Goal: Task Accomplishment & Management: Manage account settings

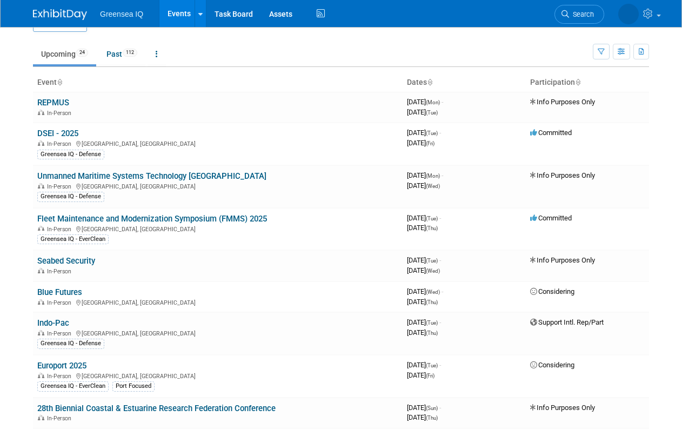
scroll to position [39, 0]
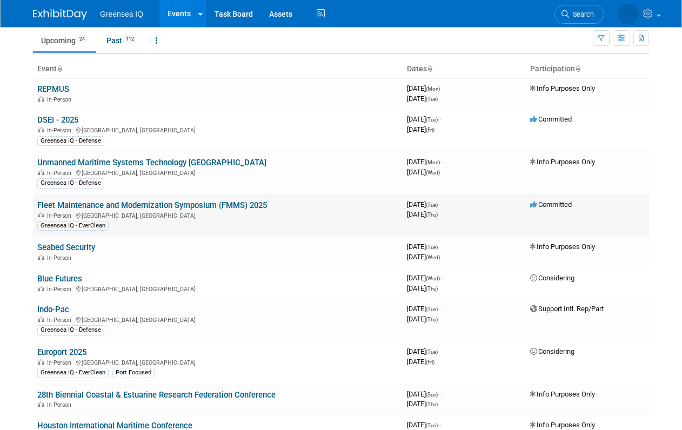
click at [148, 205] on link "Fleet Maintenance and Modernization Symposium (FMMS) 2025" at bounding box center [152, 205] width 230 height 10
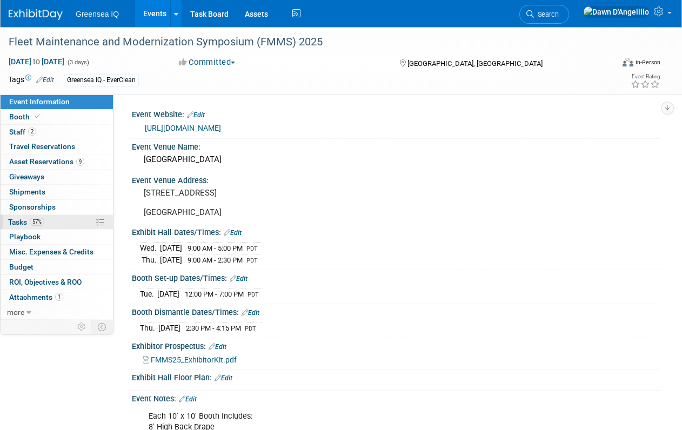
click at [18, 222] on span "Tasks 57%" at bounding box center [26, 222] width 36 height 9
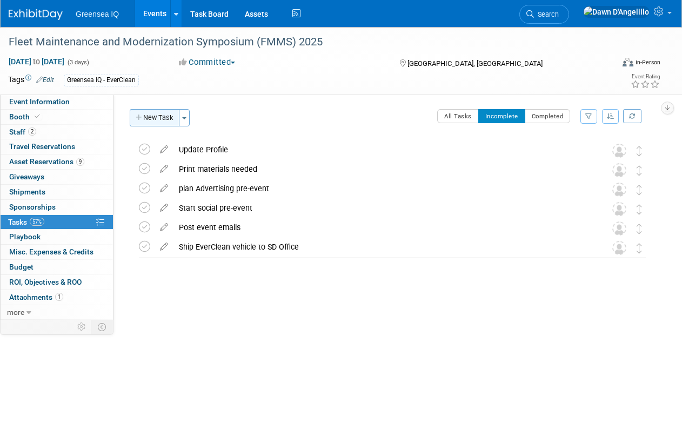
click at [169, 117] on button "New Task" at bounding box center [155, 117] width 50 height 17
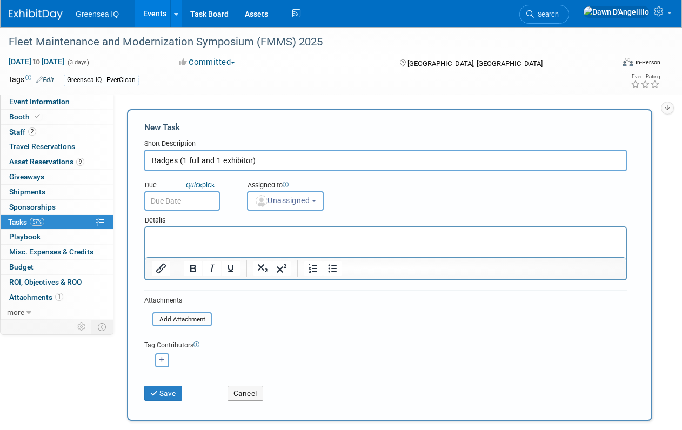
type input "Badges (1 full and 1 exhibitor)"
click at [184, 201] on input "text" at bounding box center [182, 200] width 76 height 19
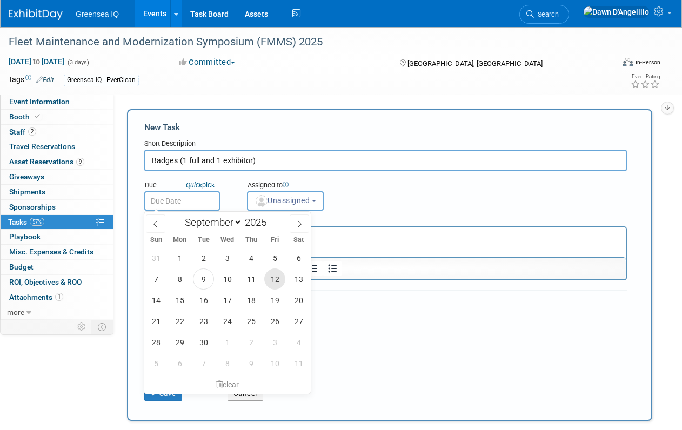
click at [277, 279] on span "12" at bounding box center [274, 279] width 21 height 21
type input "[DATE]"
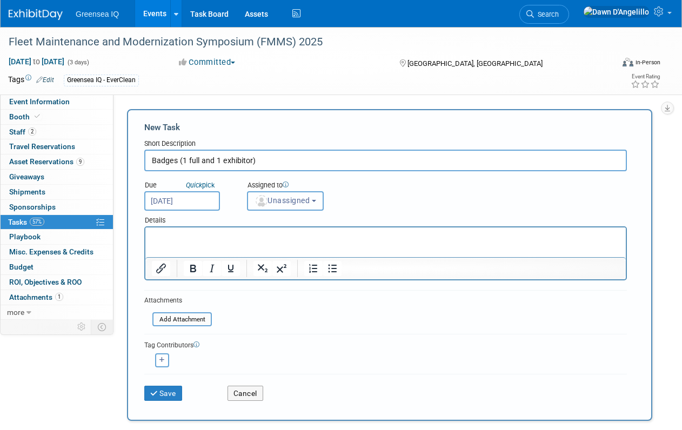
click at [293, 203] on span "Unassigned" at bounding box center [282, 200] width 55 height 9
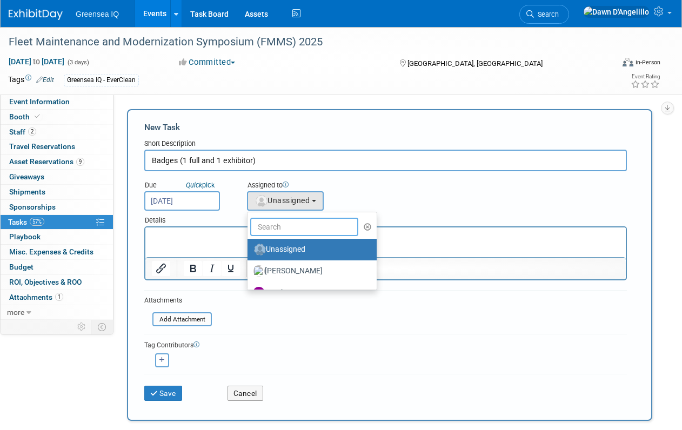
click at [288, 228] on input "text" at bounding box center [304, 227] width 108 height 18
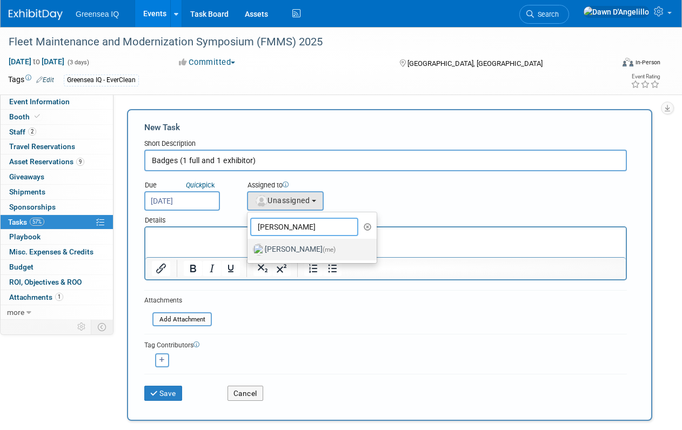
type input "[PERSON_NAME]"
click at [291, 250] on label "[PERSON_NAME] (me)" at bounding box center [309, 249] width 113 height 17
click at [249, 250] on input "[PERSON_NAME] (me)" at bounding box center [245, 248] width 7 height 7
select select "f2a3ba02-18d0-4b14-88ea-a14c00a063e7"
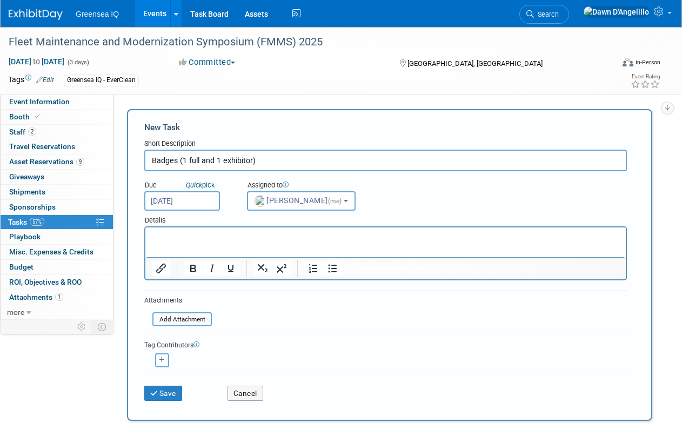
click at [162, 235] on p "Rich Text Area. Press ALT-0 for help." at bounding box center [386, 237] width 468 height 11
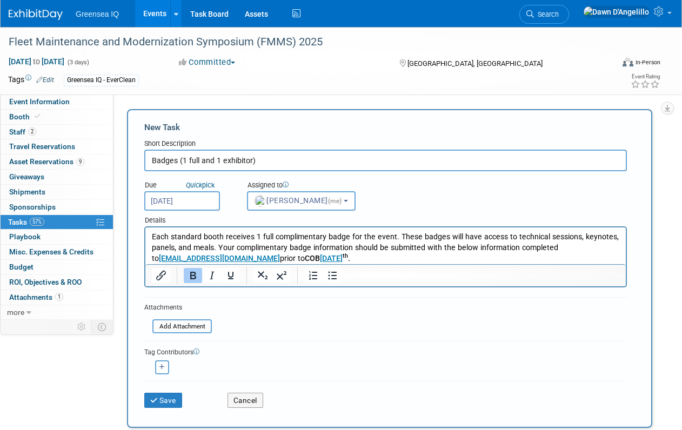
click at [391, 256] on p "Each standard booth receives 1 full complimentary badge for the event. These ba…" at bounding box center [386, 248] width 468 height 32
click at [165, 402] on button "Save" at bounding box center [163, 400] width 38 height 15
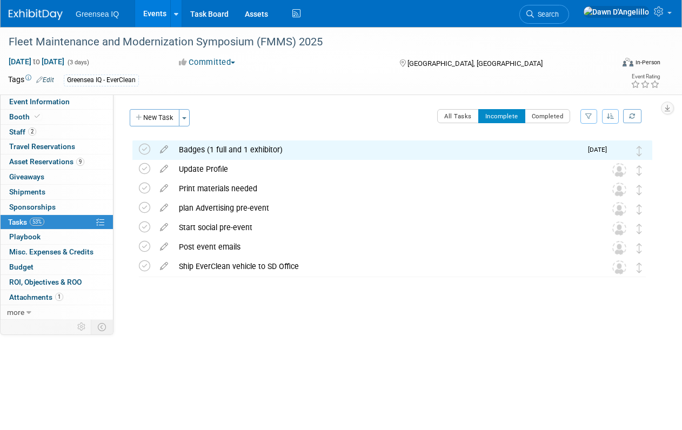
click at [309, 150] on div "Badges (1 full and 1 exhibitor)" at bounding box center [377, 150] width 408 height 18
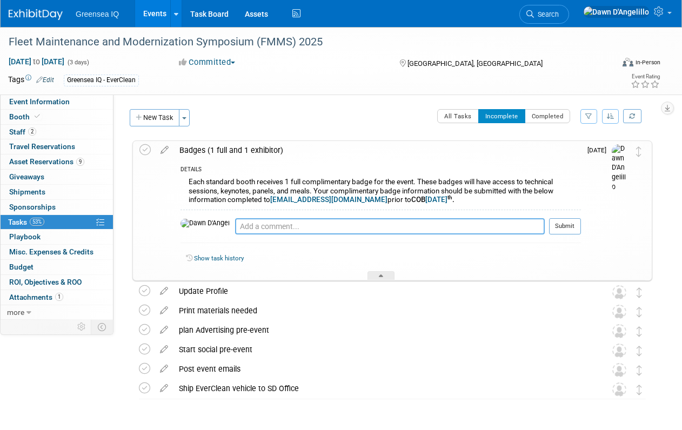
click at [259, 227] on textarea at bounding box center [390, 226] width 310 height 16
type textarea "emailed per instructions on [DATE] for [PERSON_NAME]"
click at [564, 226] on button "Submit" at bounding box center [565, 226] width 32 height 16
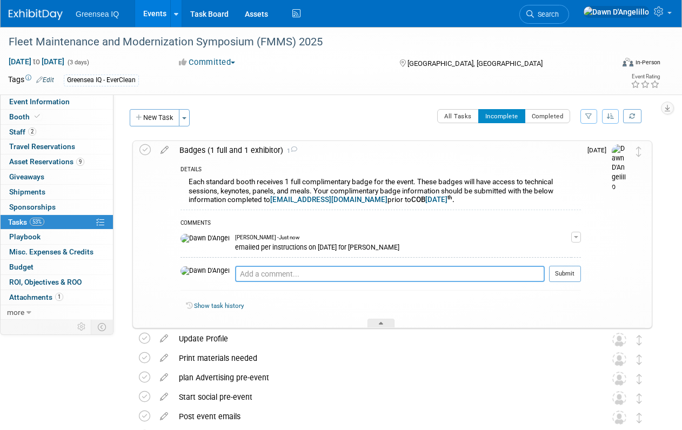
click at [235, 273] on textarea at bounding box center [390, 274] width 310 height 16
type textarea "Emailed for help registering [PERSON_NAME] as online was closed."
click at [567, 273] on button "Submit" at bounding box center [565, 274] width 32 height 16
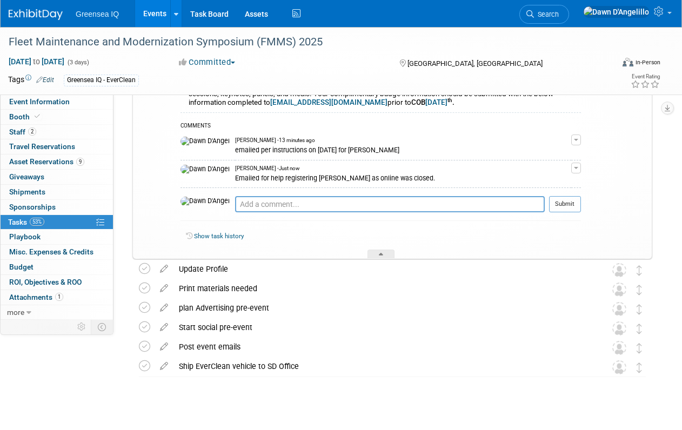
scroll to position [110, 0]
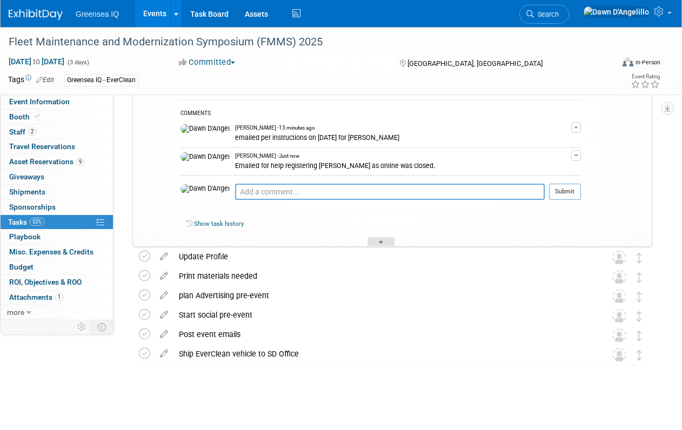
click at [383, 242] on div at bounding box center [380, 241] width 27 height 9
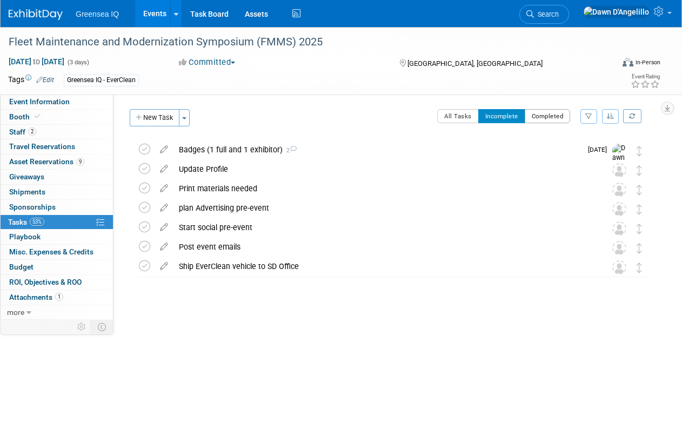
click at [553, 116] on button "Completed" at bounding box center [548, 116] width 46 height 14
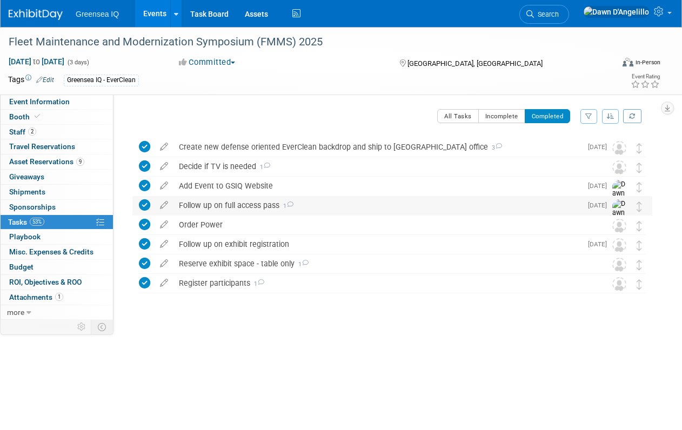
click at [375, 206] on div "Follow up on full access pass 1" at bounding box center [377, 205] width 408 height 18
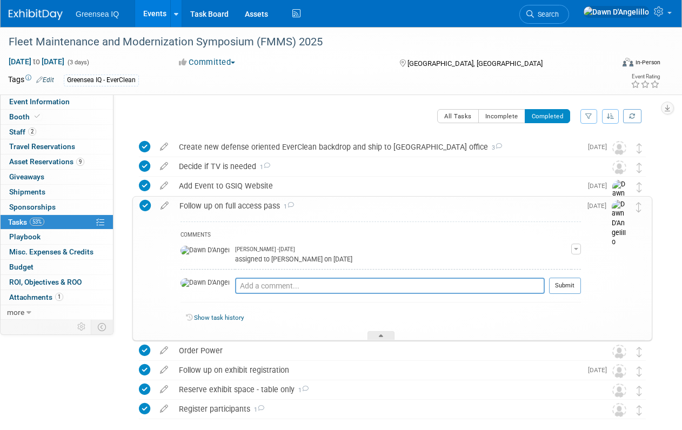
click at [375, 206] on div "Follow up on full access pass 1" at bounding box center [377, 206] width 407 height 18
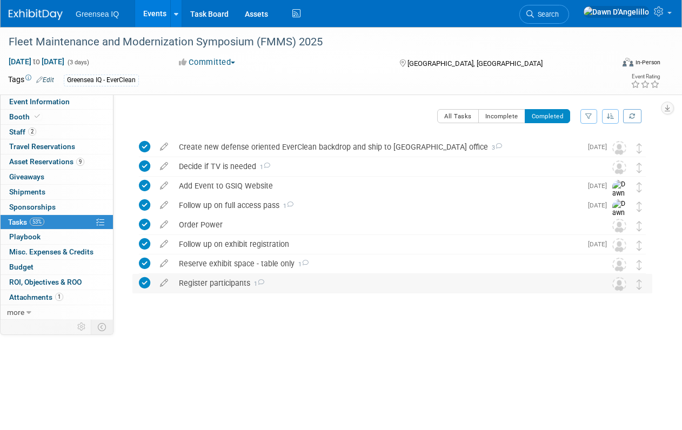
click at [307, 287] on div "Register participants 1" at bounding box center [381, 283] width 417 height 18
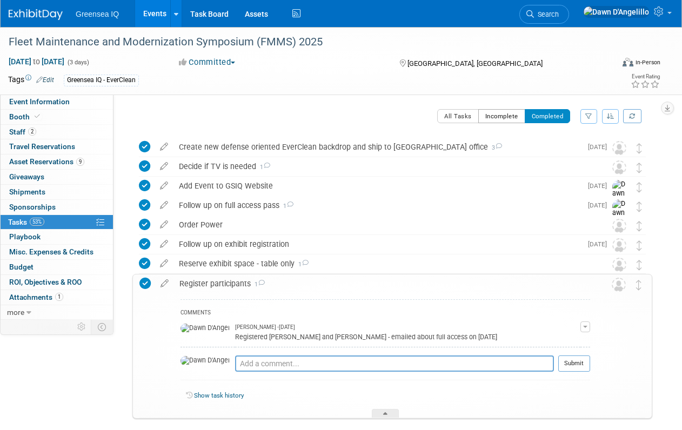
click at [503, 117] on button "Incomplete" at bounding box center [501, 116] width 47 height 14
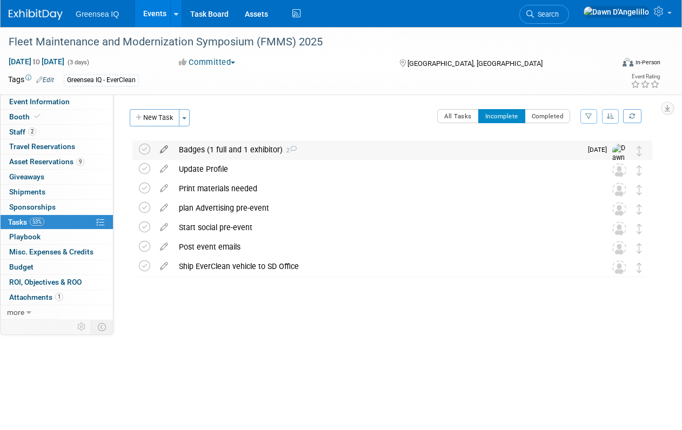
click at [165, 149] on icon at bounding box center [164, 148] width 19 height 14
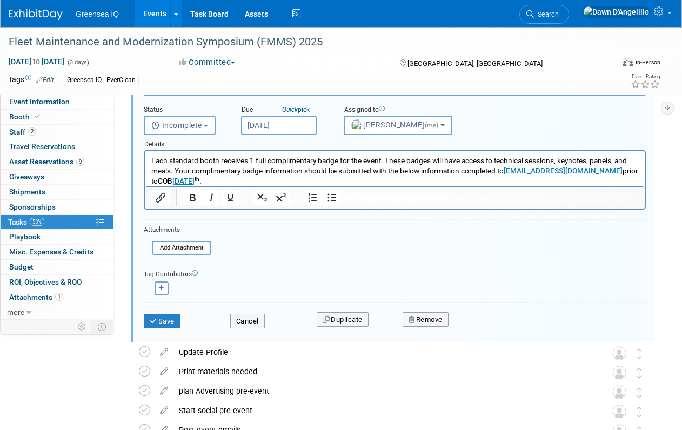
scroll to position [85, 0]
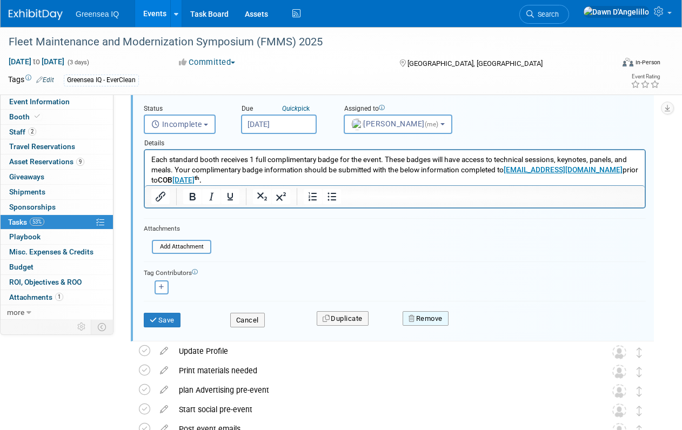
click at [432, 317] on button "Remove" at bounding box center [426, 318] width 46 height 15
click at [488, 326] on link "Yes" at bounding box center [486, 327] width 31 height 17
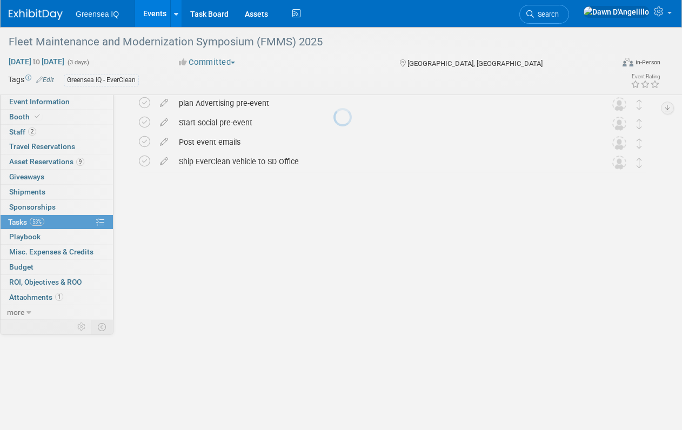
scroll to position [0, 0]
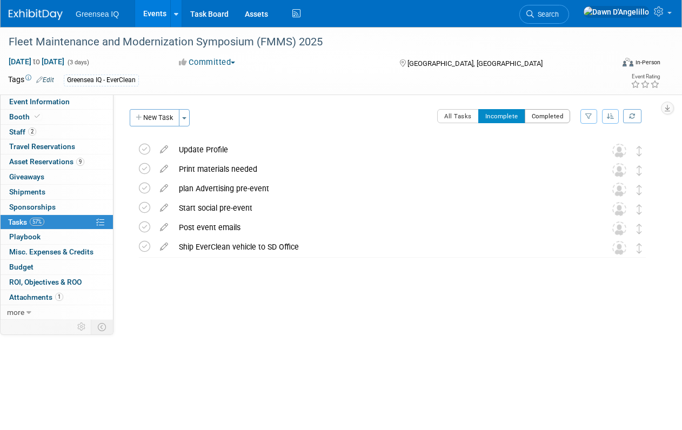
click at [549, 114] on button "Completed" at bounding box center [548, 116] width 46 height 14
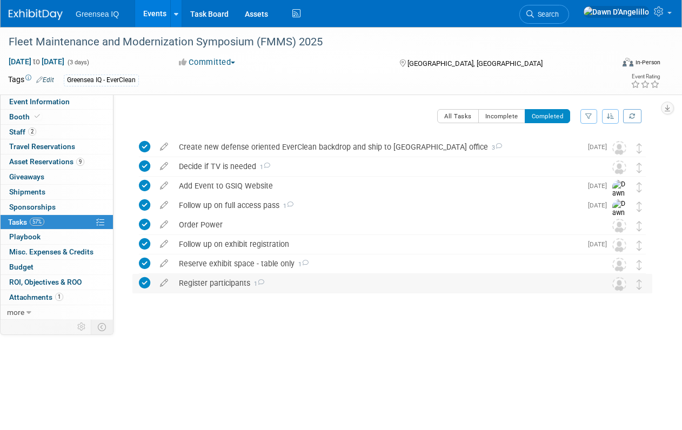
click at [210, 283] on div "Register participants 1" at bounding box center [381, 283] width 417 height 18
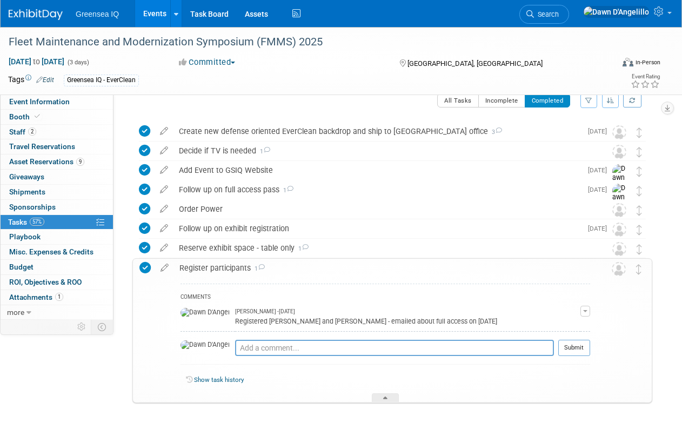
scroll to position [17, 0]
click at [351, 265] on div "Register participants 1" at bounding box center [382, 267] width 416 height 18
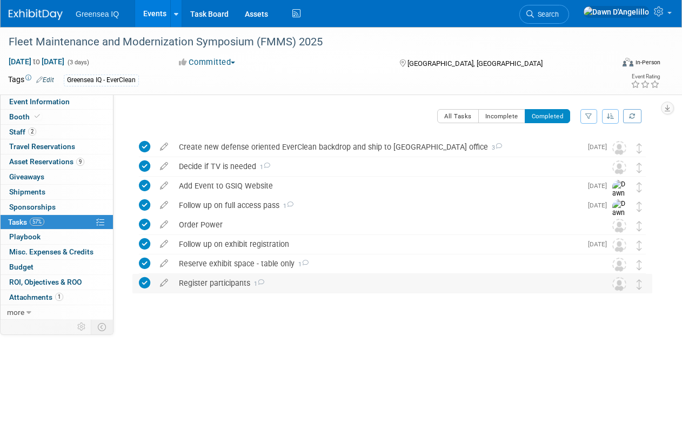
scroll to position [0, 0]
click at [290, 280] on div "Register participants 1" at bounding box center [381, 283] width 417 height 18
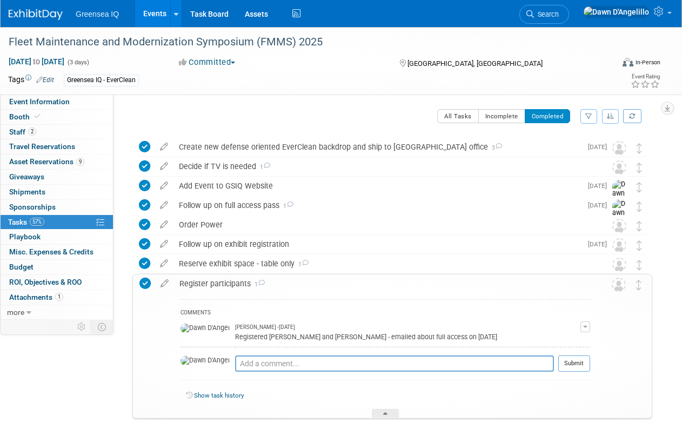
click at [290, 280] on div "Register participants 1" at bounding box center [382, 284] width 416 height 18
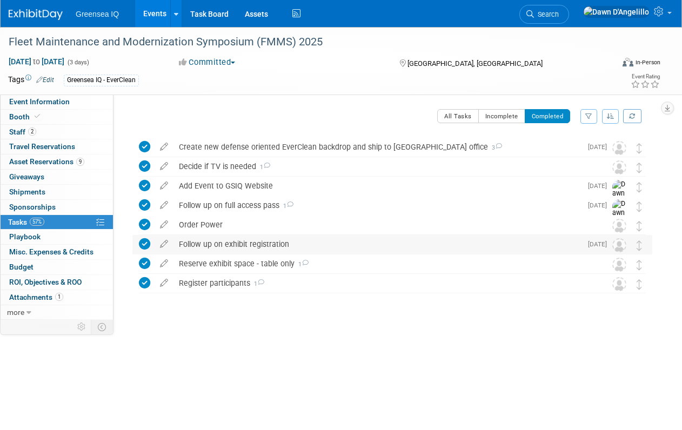
click at [336, 245] on div "Follow up on exhibit registration" at bounding box center [377, 244] width 408 height 18
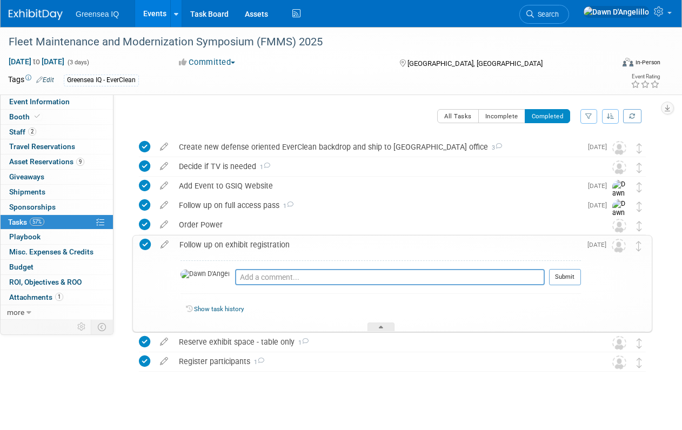
click at [336, 245] on div "Follow up on exhibit registration" at bounding box center [377, 245] width 407 height 18
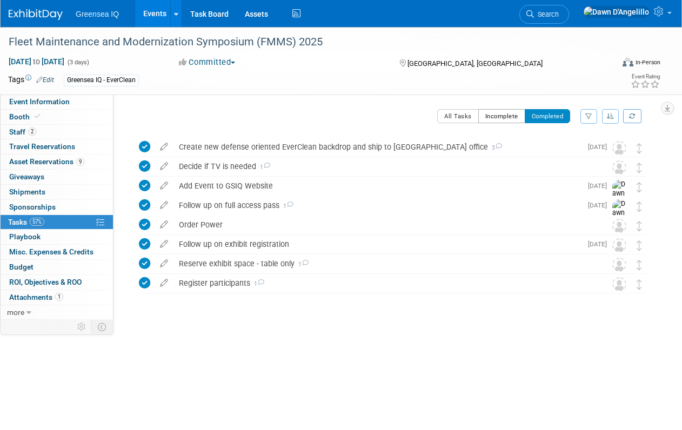
click at [499, 118] on button "Incomplete" at bounding box center [501, 116] width 47 height 14
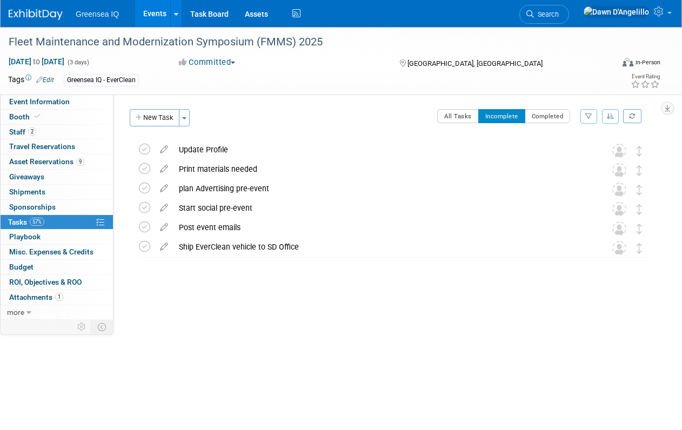
click at [239, 326] on div "Fleet Maintenance and Modernization Symposium (FMMS) 2025 [DATE] to [DATE] (3 d…" at bounding box center [341, 189] width 682 height 325
